Goal: Task Accomplishment & Management: Complete application form

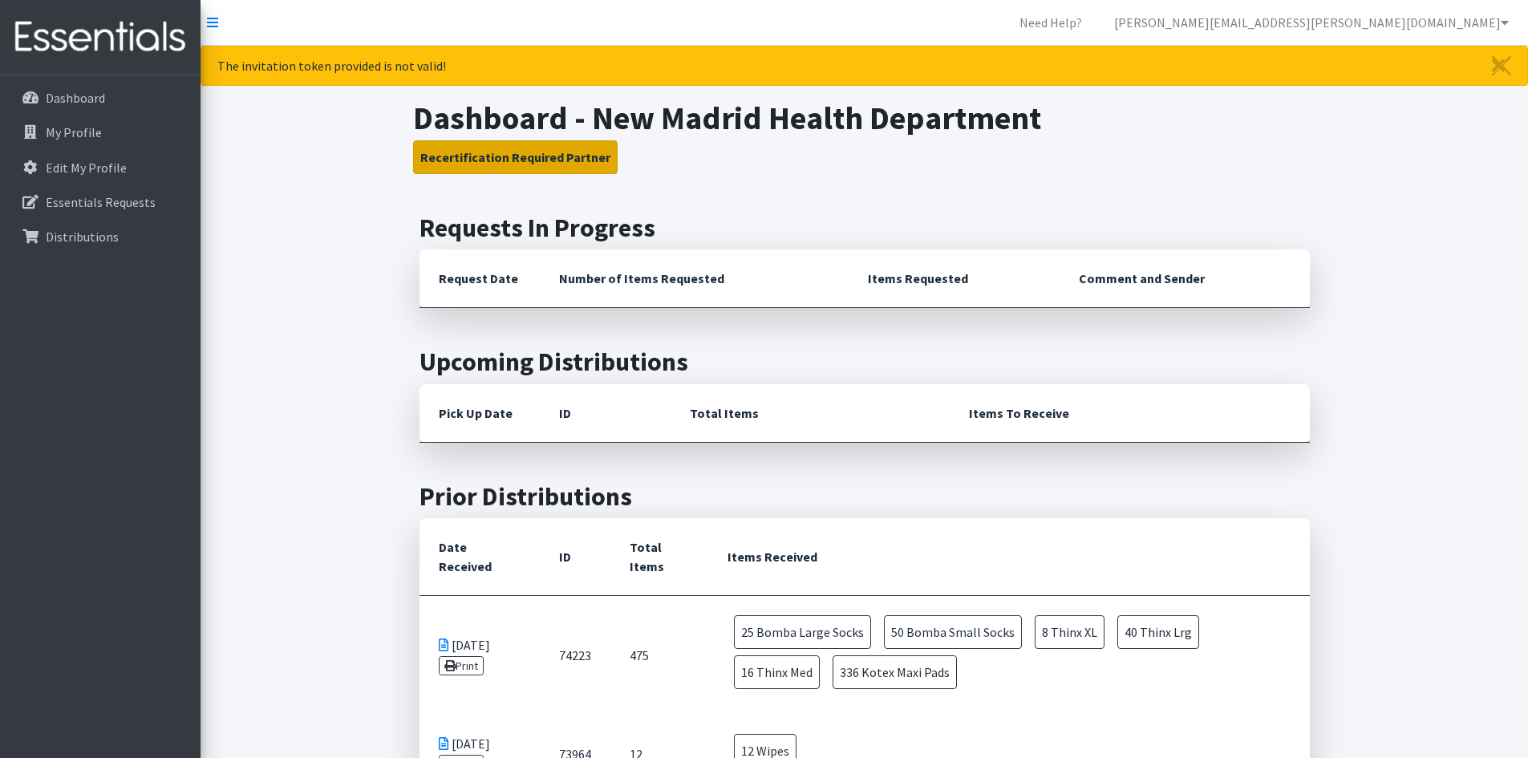
click at [537, 161] on button "Recertification Required Partner" at bounding box center [515, 157] width 205 height 34
click at [92, 130] on p "My Profile" at bounding box center [74, 132] width 56 height 16
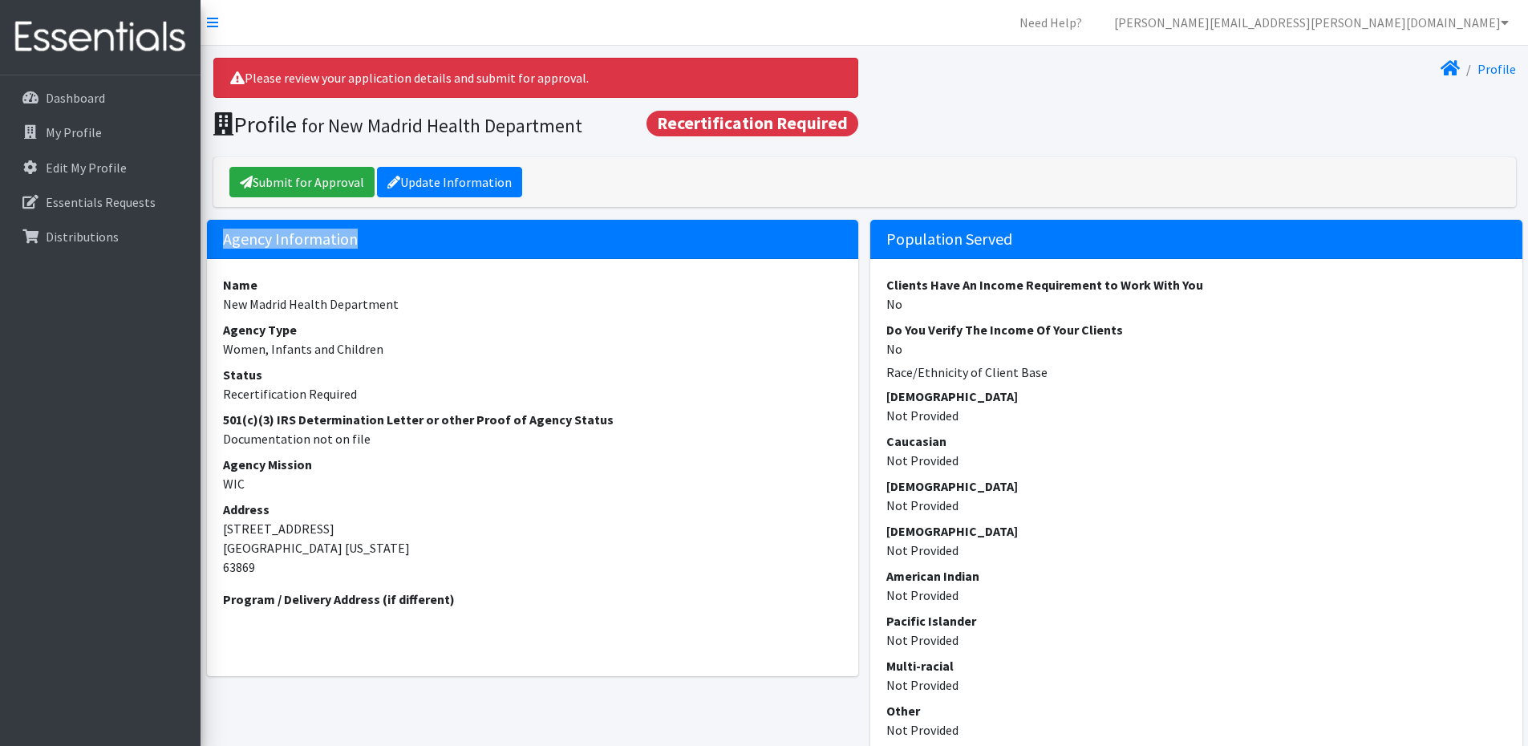
drag, startPoint x: 312, startPoint y: 241, endPoint x: 221, endPoint y: 245, distance: 90.7
click at [221, 245] on h5 "Agency Information" at bounding box center [533, 239] width 652 height 39
click at [225, 240] on h5 "Agency Information" at bounding box center [533, 239] width 652 height 39
drag, startPoint x: 224, startPoint y: 238, endPoint x: 365, endPoint y: 237, distance: 141.2
click at [365, 237] on h5 "Agency Information" at bounding box center [533, 239] width 652 height 39
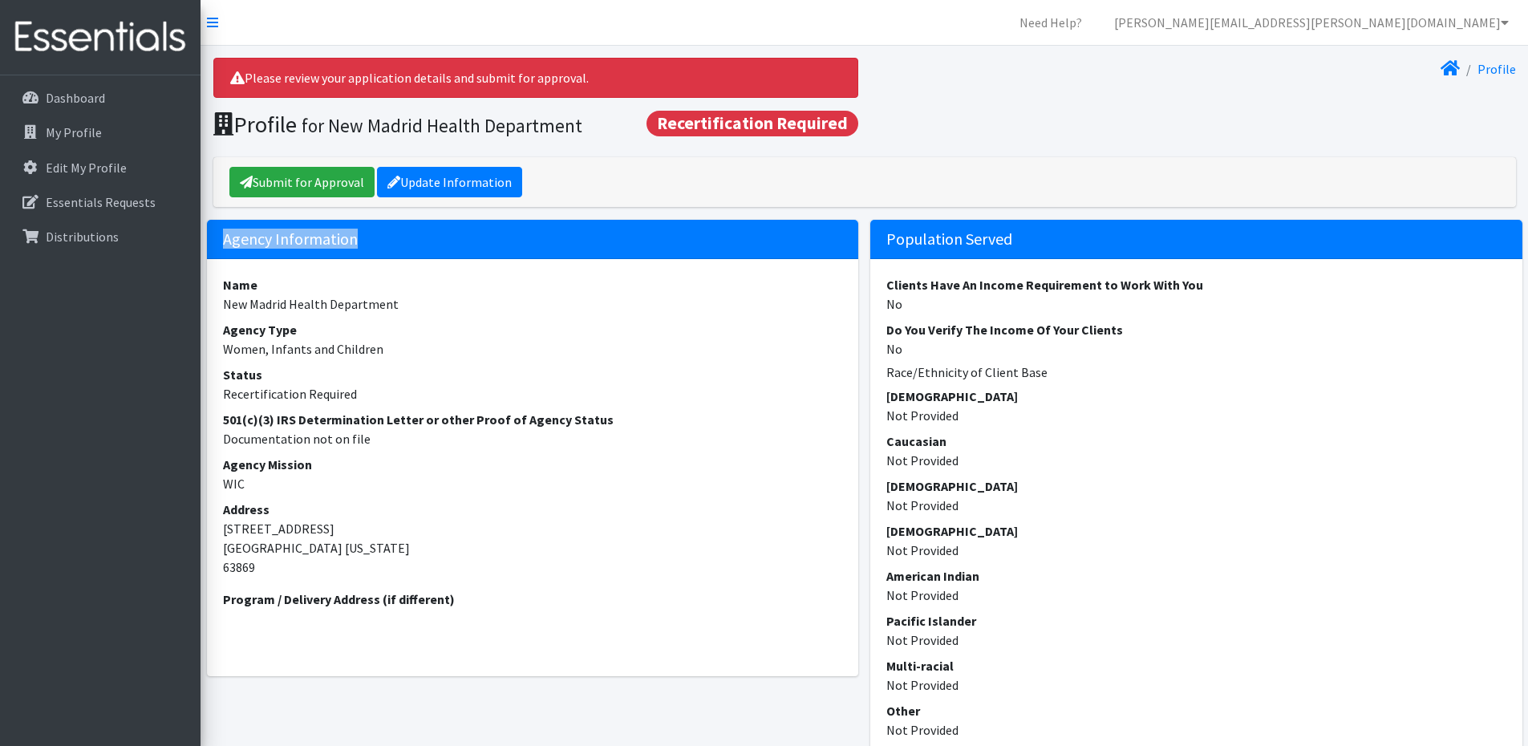
click at [365, 237] on h5 "Agency Information" at bounding box center [533, 239] width 652 height 39
drag, startPoint x: 358, startPoint y: 237, endPoint x: 227, endPoint y: 245, distance: 131.0
click at [227, 245] on h5 "Agency Information" at bounding box center [533, 239] width 652 height 39
click at [227, 242] on h5 "Agency Information" at bounding box center [533, 239] width 652 height 39
drag, startPoint x: 223, startPoint y: 240, endPoint x: 363, endPoint y: 233, distance: 139.7
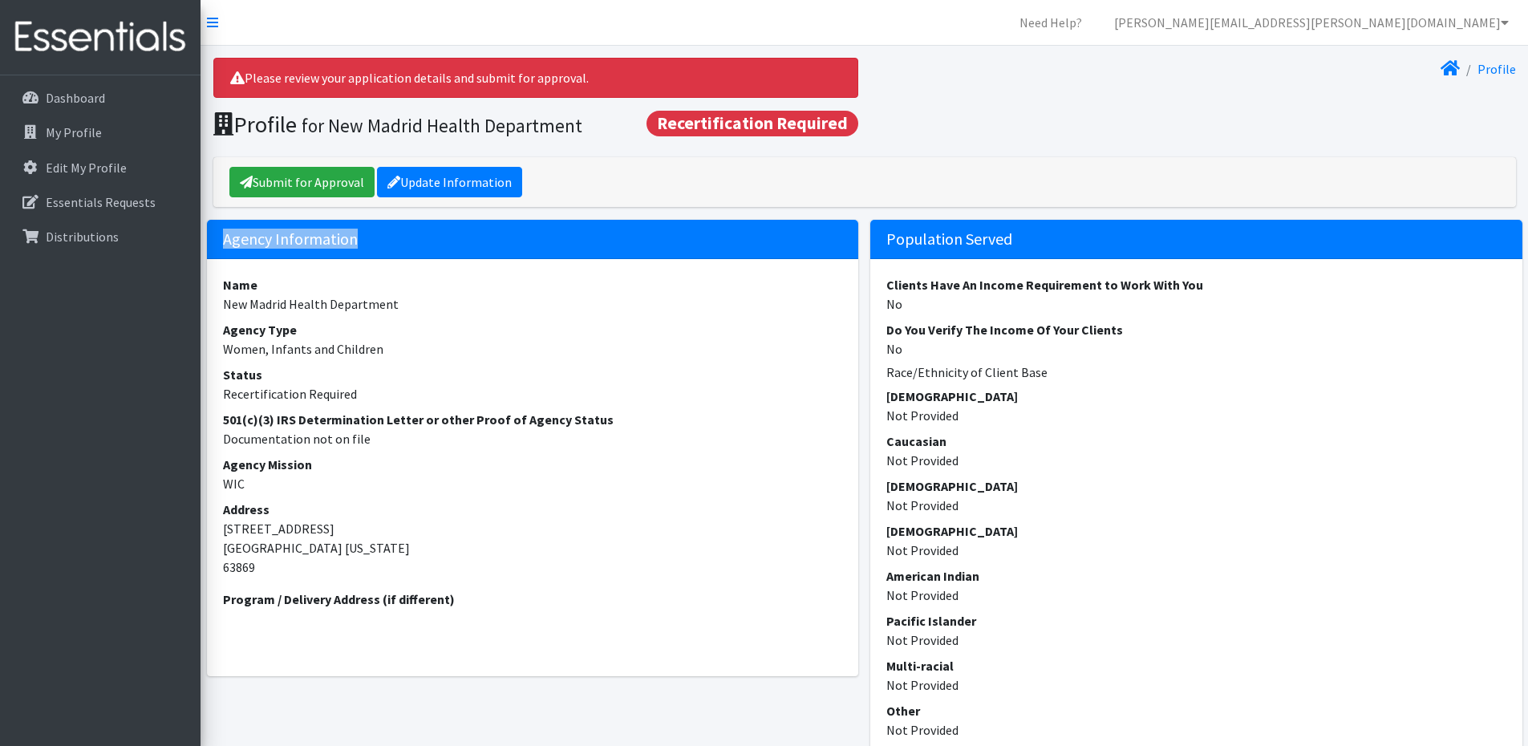
click at [363, 233] on h5 "Agency Information" at bounding box center [533, 239] width 652 height 39
click at [358, 242] on h5 "Agency Information" at bounding box center [533, 239] width 652 height 39
click at [303, 184] on link "Submit for Approval" at bounding box center [301, 182] width 145 height 30
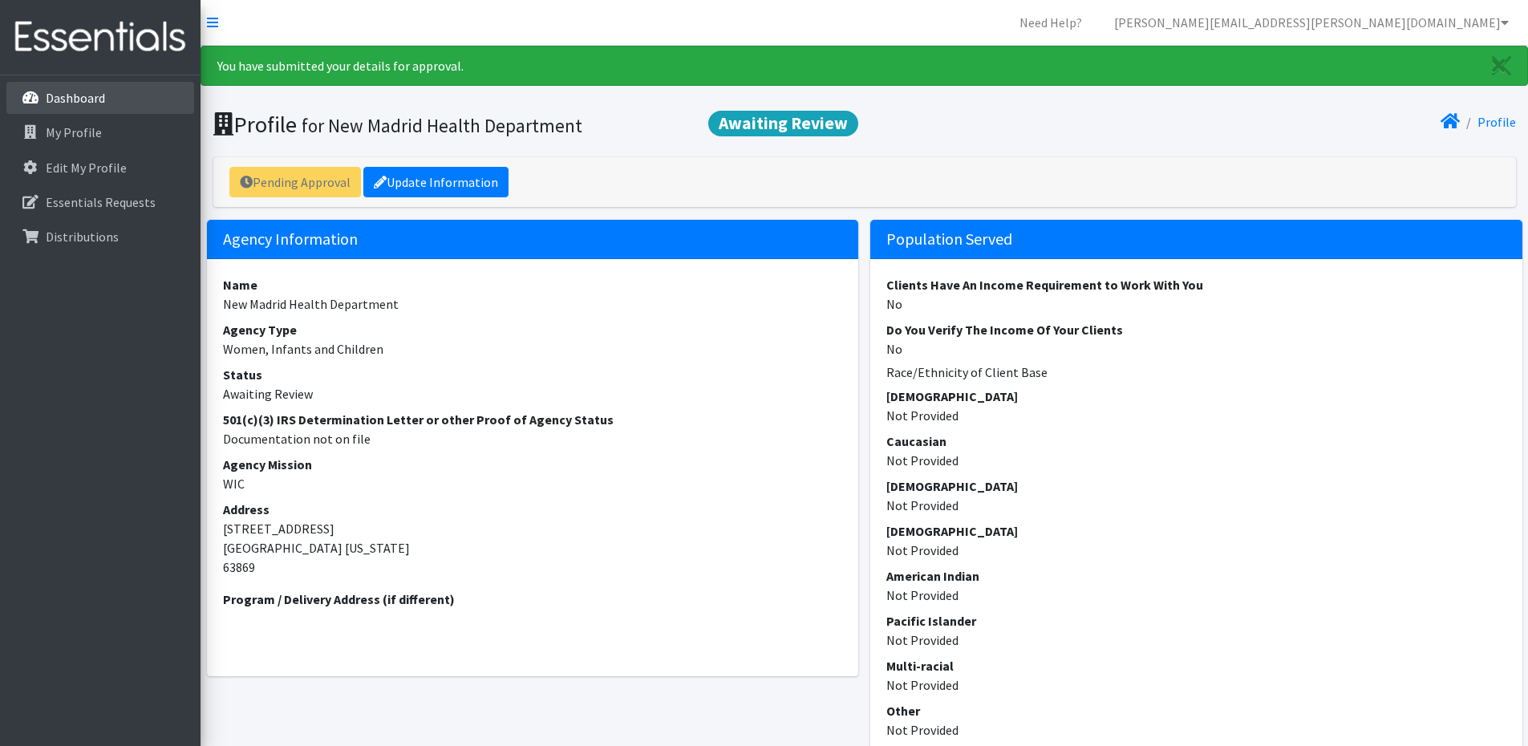
click at [60, 109] on link "Dashboard" at bounding box center [100, 98] width 188 height 32
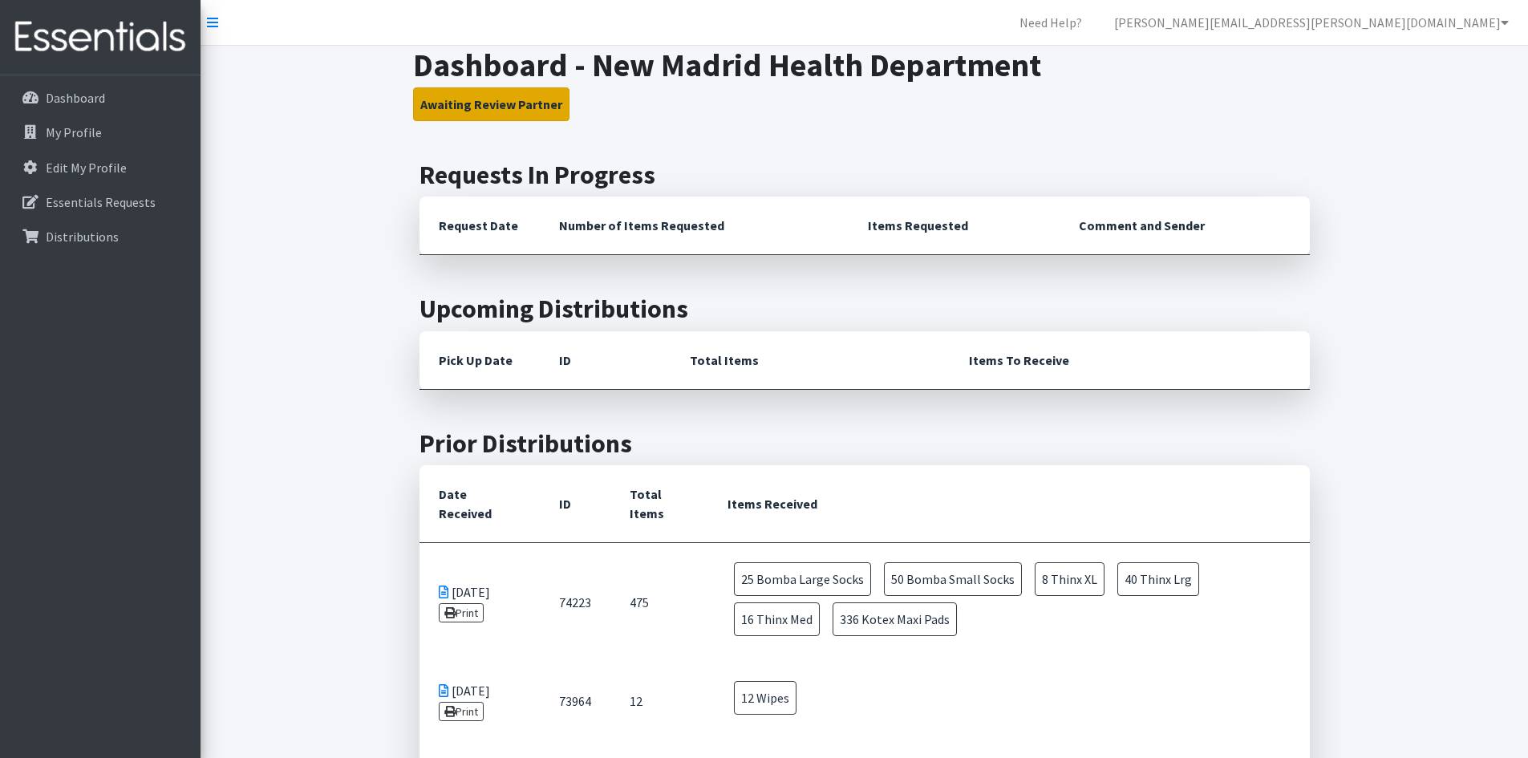
click at [508, 109] on button "Awaiting Review Partner" at bounding box center [491, 104] width 156 height 34
click at [38, 136] on icon at bounding box center [30, 132] width 21 height 14
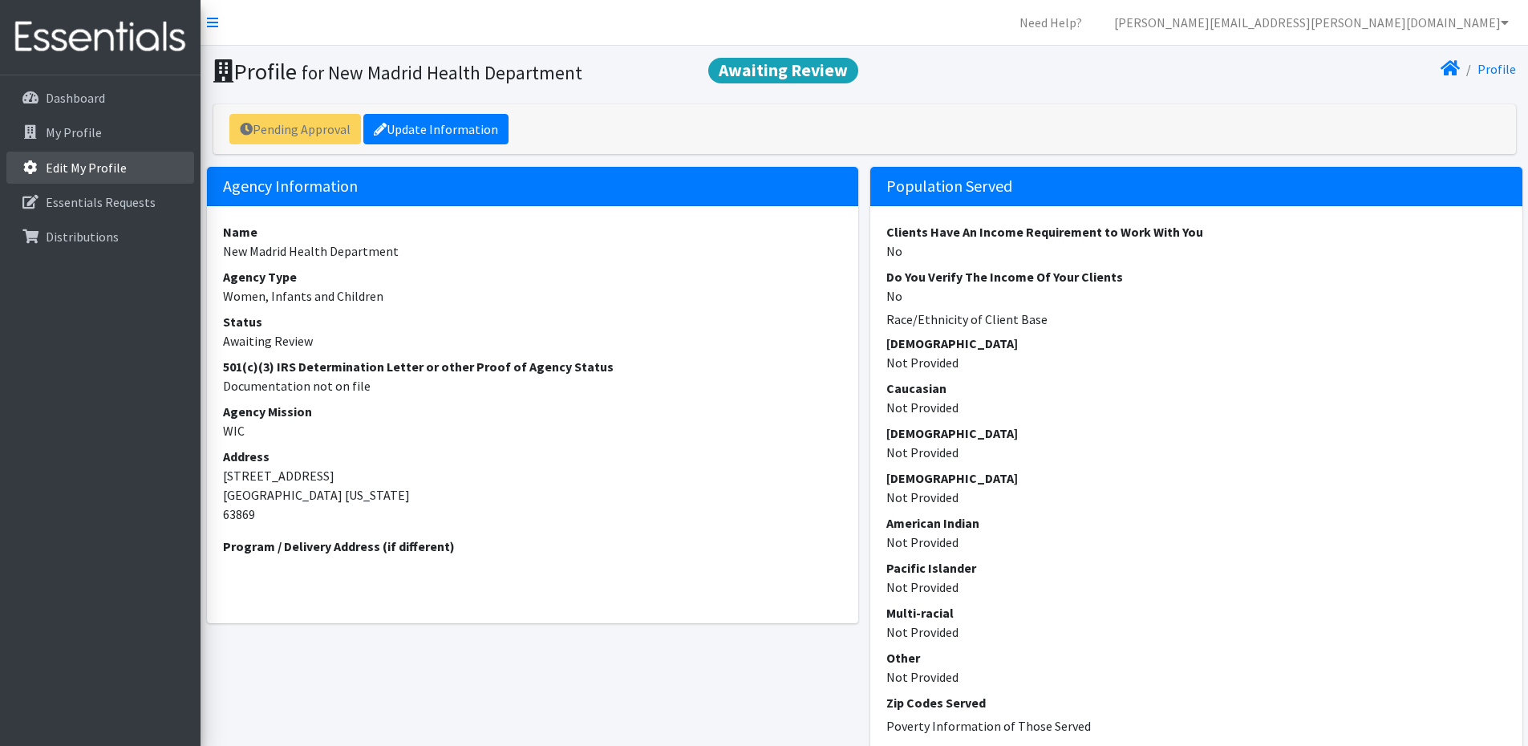
click at [111, 168] on p "Edit My Profile" at bounding box center [86, 168] width 81 height 16
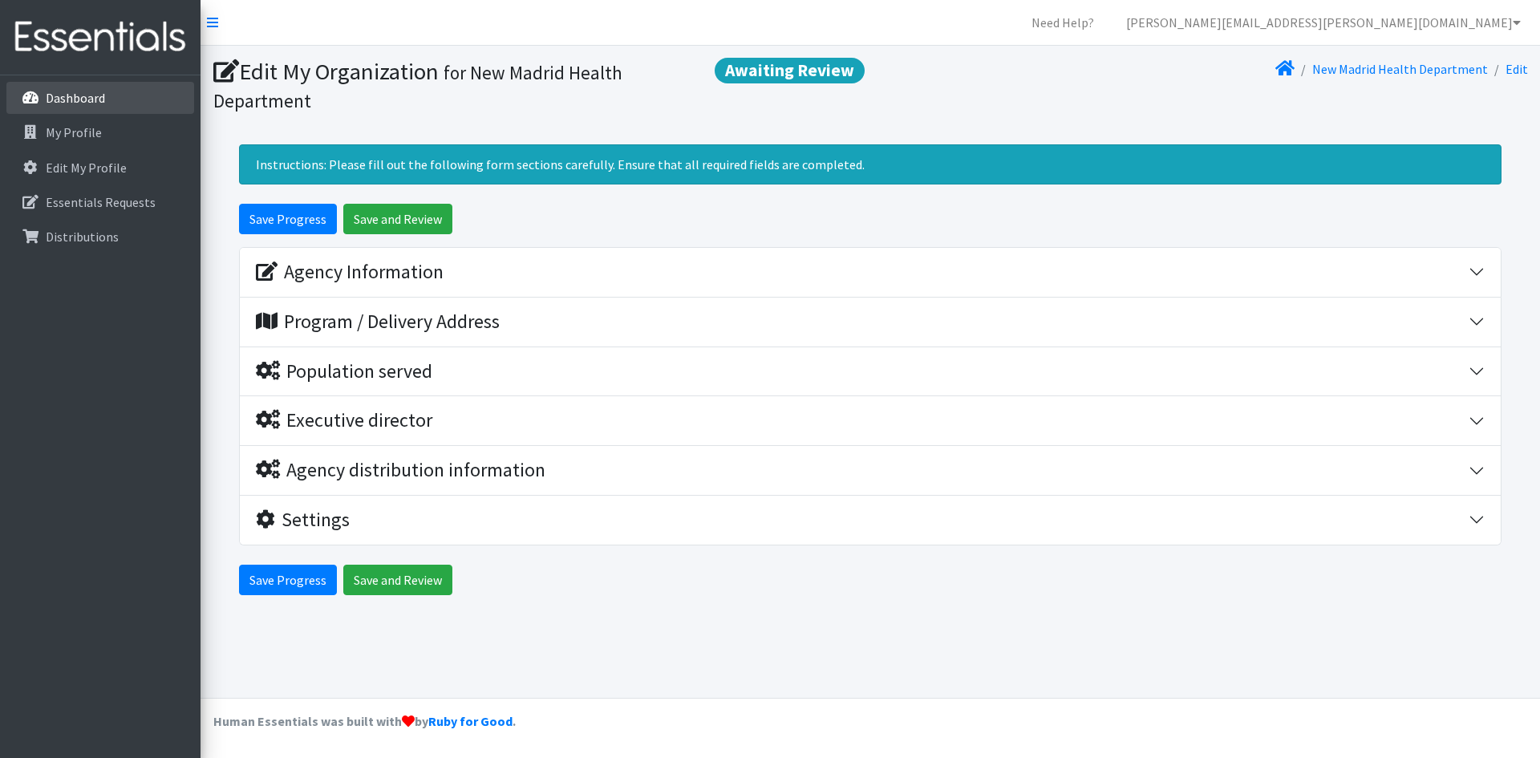
click at [110, 99] on link "Dashboard" at bounding box center [100, 98] width 188 height 32
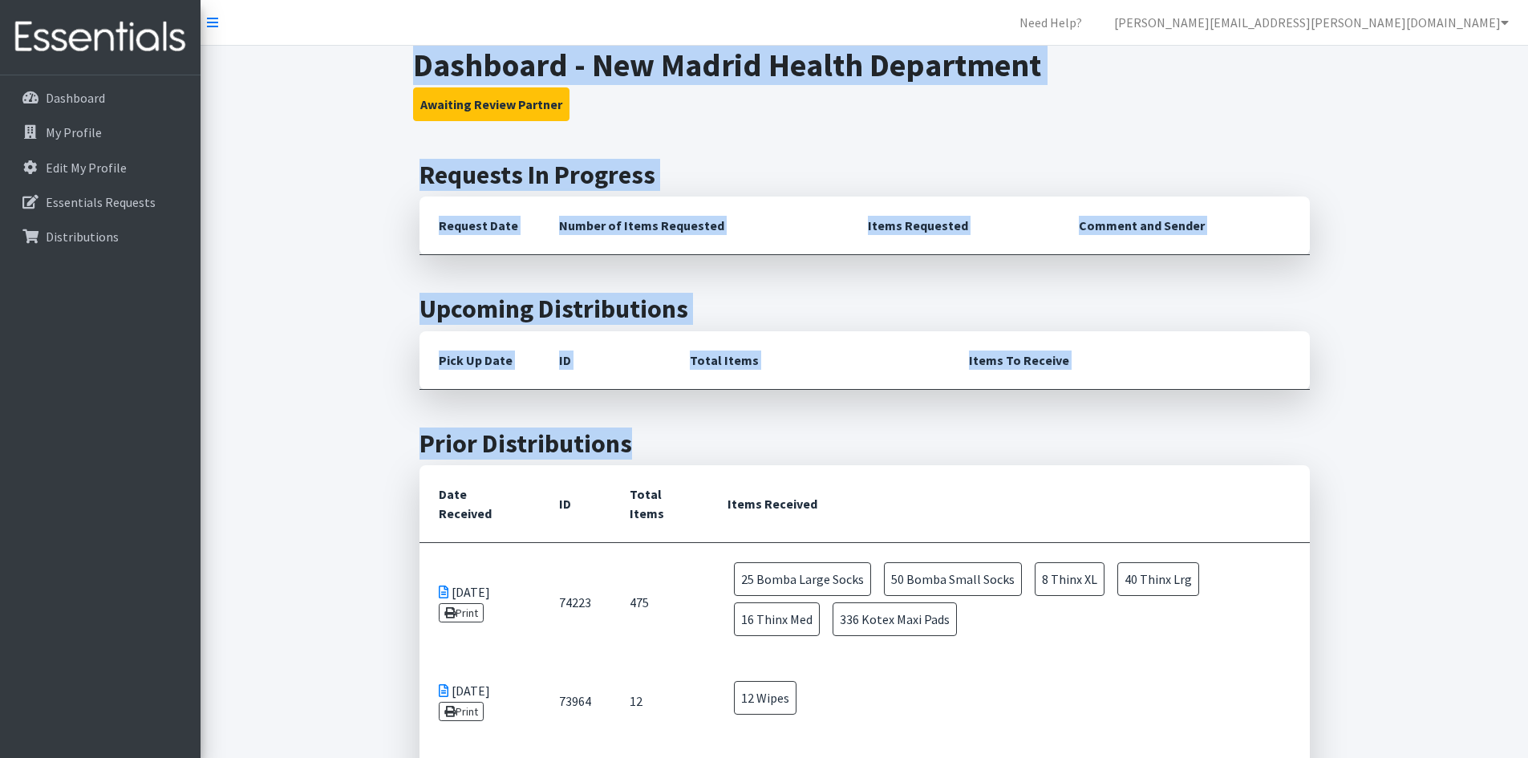
drag, startPoint x: 401, startPoint y: 57, endPoint x: 673, endPoint y: 435, distance: 465.4
click at [673, 435] on div "Dashboard - New Madrid Health Department Awaiting Review Partner Requests In Pr…" at bounding box center [864, 753] width 1327 height 1414
click at [646, 454] on h2 "Prior Distributions" at bounding box center [864, 443] width 890 height 30
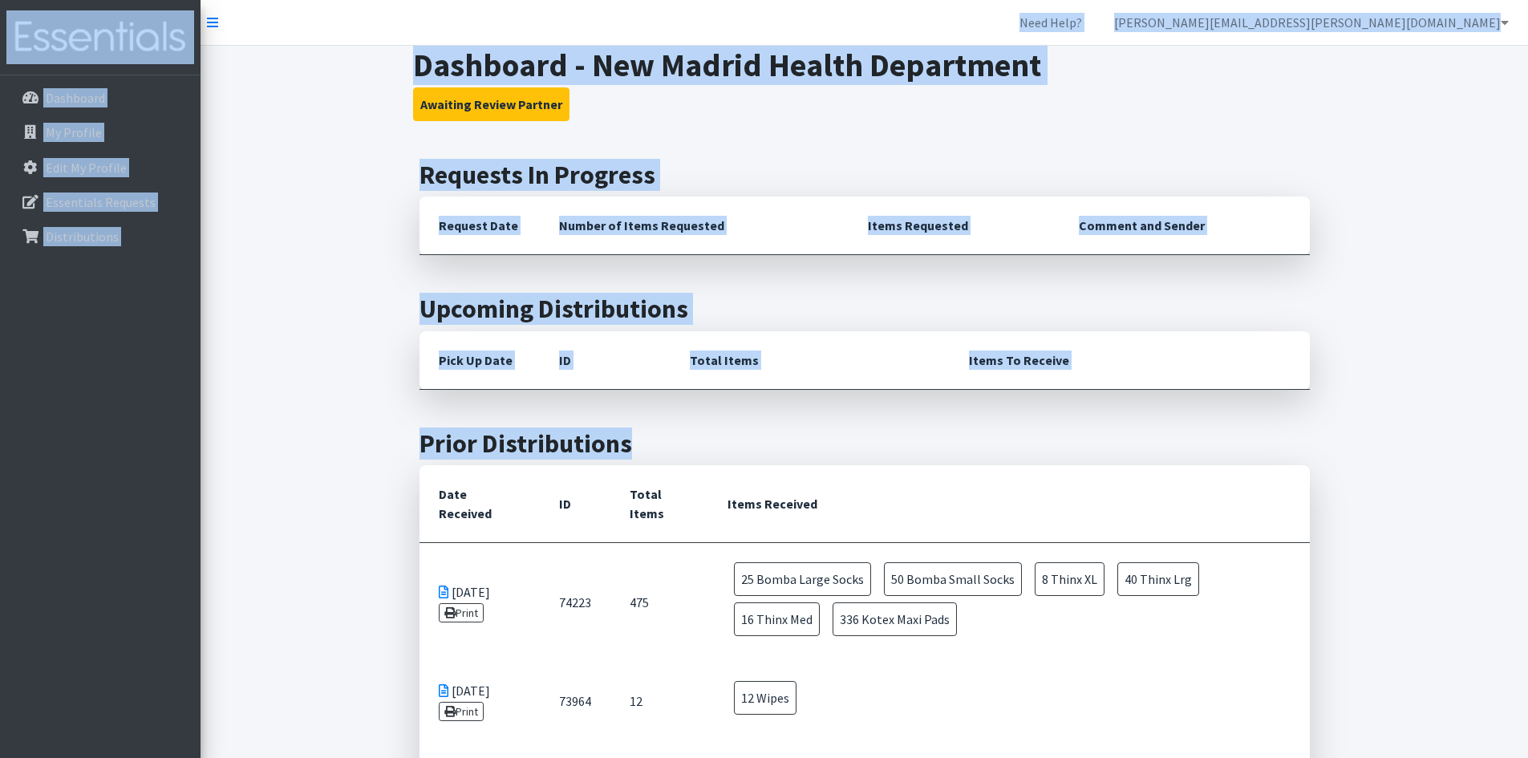
drag, startPoint x: 637, startPoint y: 449, endPoint x: 388, endPoint y: 22, distance: 493.8
click at [416, 89] on button "Awaiting Review Partner" at bounding box center [491, 104] width 156 height 34
click at [376, 77] on div "Dashboard - New Madrid Health Department Awaiting Review Partner Requests In Pr…" at bounding box center [864, 753] width 1327 height 1414
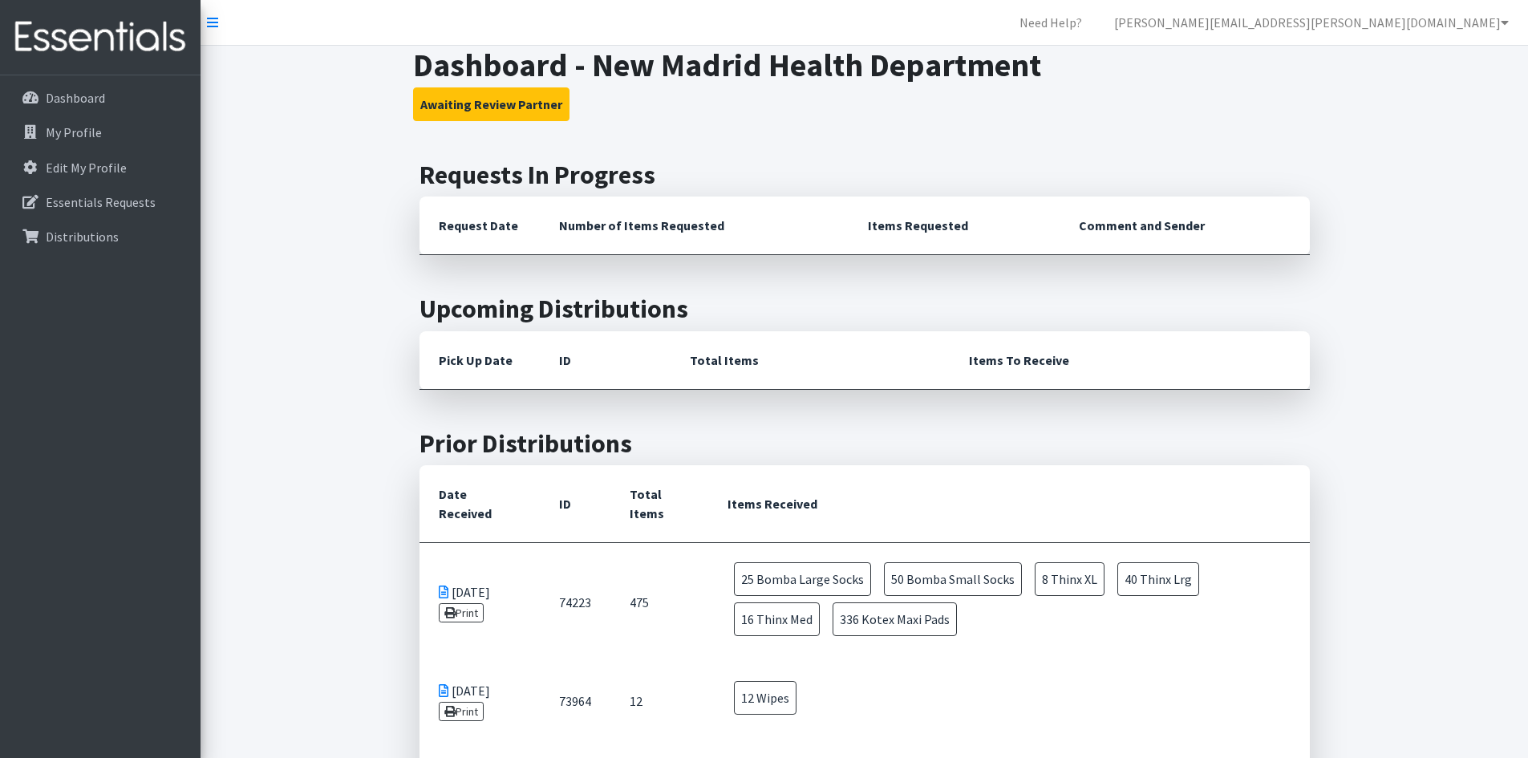
click at [379, 71] on div "Dashboard - New Madrid Health Department Awaiting Review Partner Requests In Pr…" at bounding box center [864, 753] width 1327 height 1414
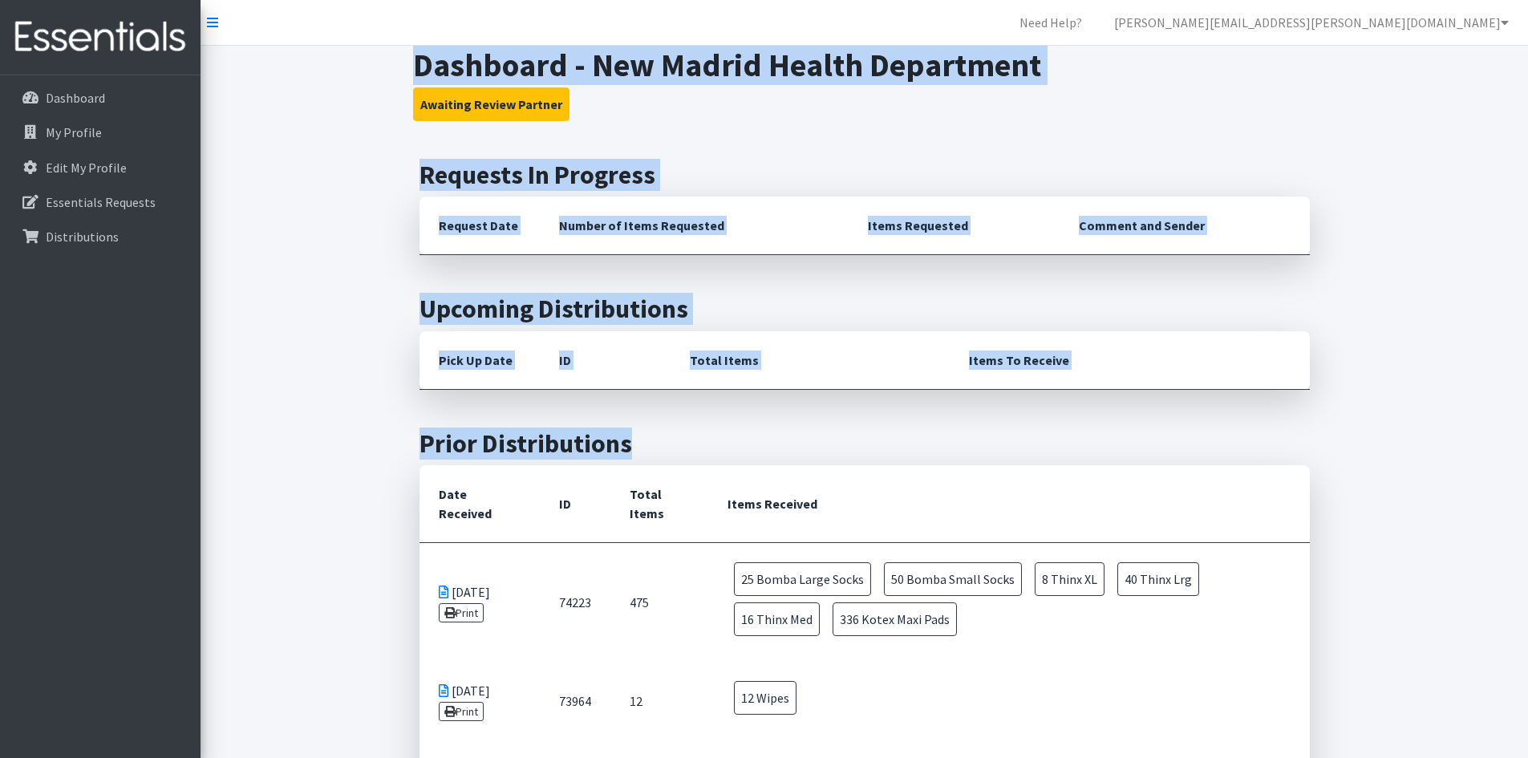
drag, startPoint x: 407, startPoint y: 61, endPoint x: 652, endPoint y: 429, distance: 442.0
click at [652, 429] on div "Dashboard - New Madrid Health Department Awaiting Review Partner Requests In Pr…" at bounding box center [864, 753] width 1327 height 1414
click at [656, 443] on h2 "Prior Distributions" at bounding box center [864, 443] width 890 height 30
drag, startPoint x: 655, startPoint y: 444, endPoint x: 375, endPoint y: 75, distance: 463.6
click at [375, 75] on div "Dashboard - New Madrid Health Department Awaiting Review Partner Requests In Pr…" at bounding box center [864, 753] width 1327 height 1414
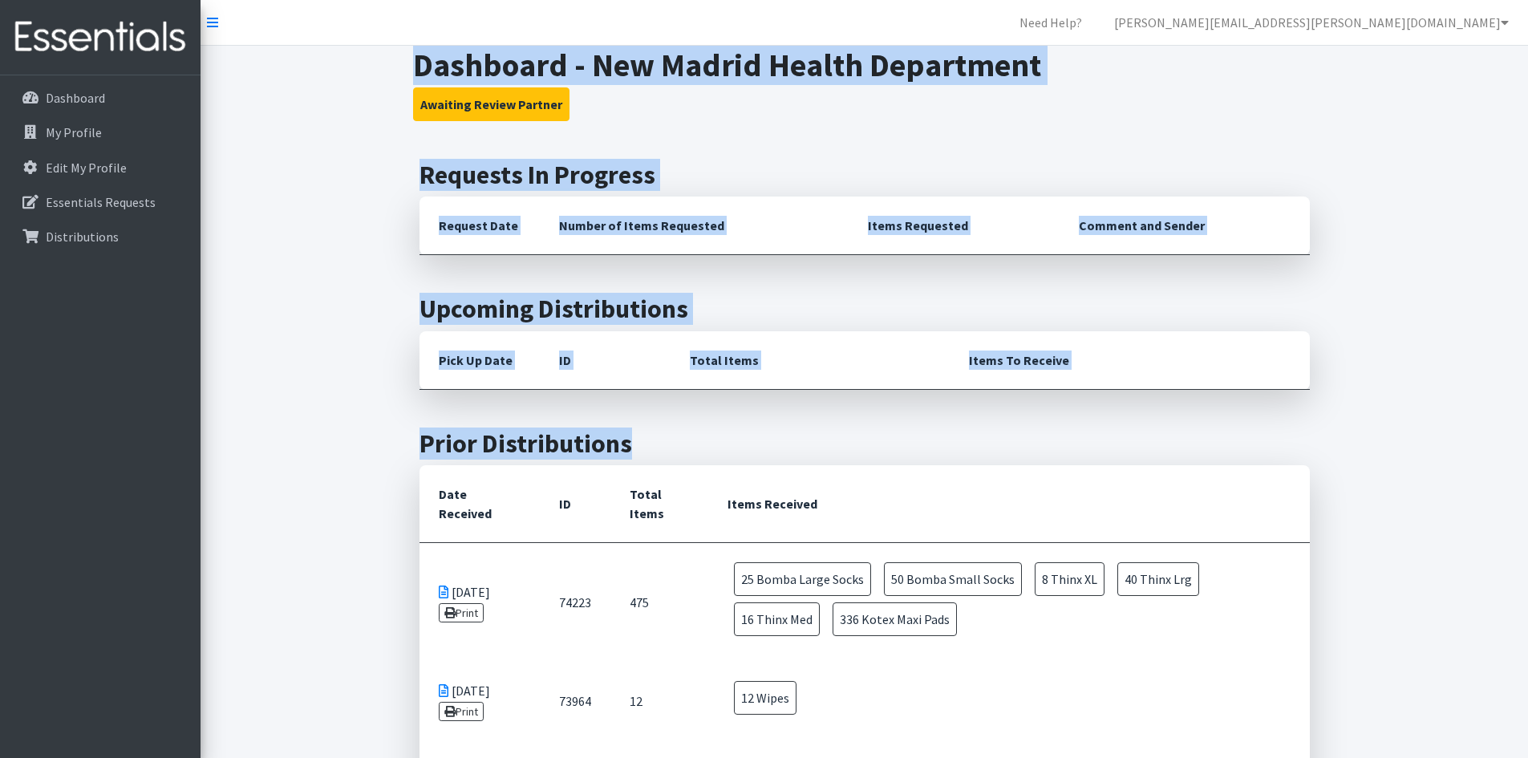
click at [398, 62] on div "Dashboard - New Madrid Health Department Awaiting Review Partner Requests In Pr…" at bounding box center [864, 753] width 1327 height 1414
drag, startPoint x: 410, startPoint y: 58, endPoint x: 687, endPoint y: 460, distance: 488.5
click at [687, 460] on div "Dashboard - New Madrid Health Department Awaiting Review Partner Requests In Pr…" at bounding box center [864, 753] width 1327 height 1414
click at [675, 447] on h2 "Prior Distributions" at bounding box center [864, 443] width 890 height 30
